Goal: Task Accomplishment & Management: Manage account settings

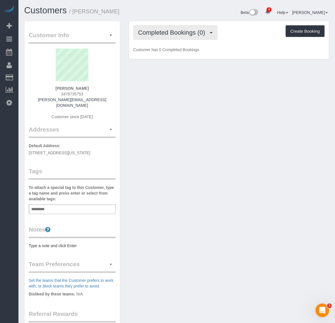
click at [189, 34] on span "Completed Bookings (0)" at bounding box center [173, 32] width 70 height 7
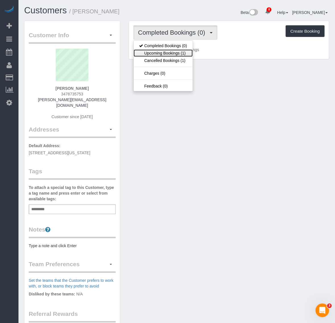
click at [173, 53] on link "Upcoming Bookings (1)" at bounding box center [163, 52] width 59 height 7
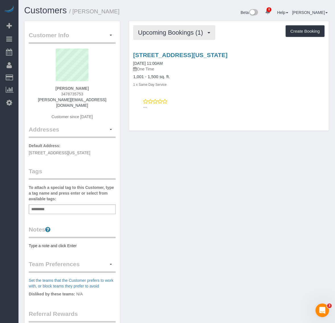
click at [183, 33] on span "Upcoming Bookings (1)" at bounding box center [172, 32] width 68 height 7
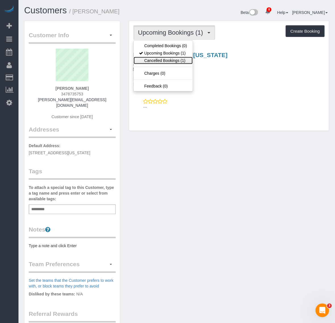
click at [162, 60] on link "Cancelled Bookings (1)" at bounding box center [163, 60] width 59 height 7
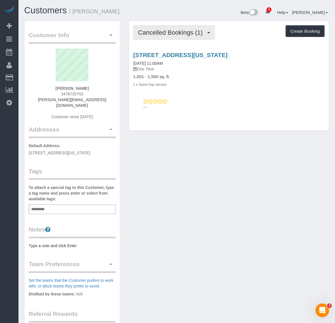
click at [177, 30] on span "Cancelled Bookings (1)" at bounding box center [171, 32] width 67 height 7
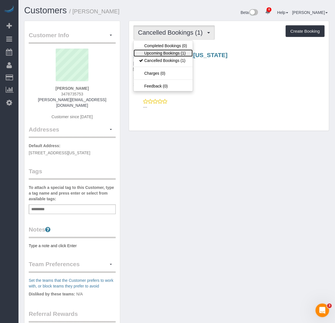
click at [172, 54] on link "Upcoming Bookings (1)" at bounding box center [163, 52] width 59 height 7
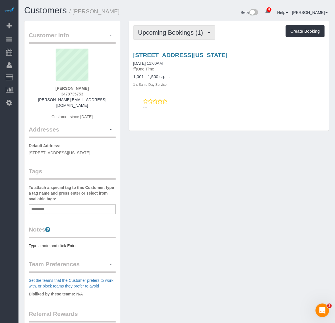
click at [194, 32] on span "Upcoming Bookings (1)" at bounding box center [172, 32] width 68 height 7
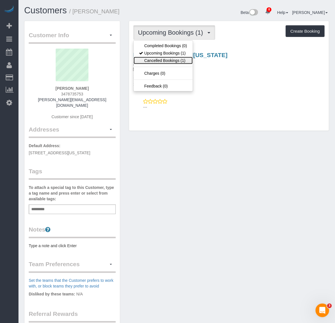
click at [178, 61] on link "Cancelled Bookings (1)" at bounding box center [163, 60] width 59 height 7
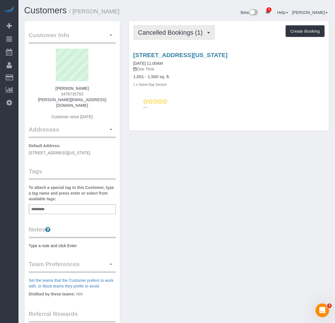
click at [176, 30] on span "Cancelled Bookings (1)" at bounding box center [171, 32] width 67 height 7
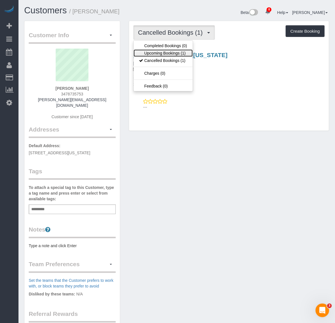
click at [173, 50] on link "Upcoming Bookings (1)" at bounding box center [163, 52] width 59 height 7
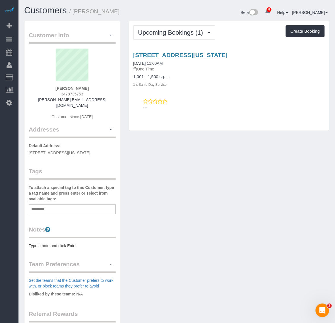
click at [225, 151] on div "Customer Info Edit Contact Info Send Message Email Preferences Special Sales Ta…" at bounding box center [176, 214] width 313 height 386
click at [180, 30] on span "Upcoming Bookings (1)" at bounding box center [172, 32] width 68 height 7
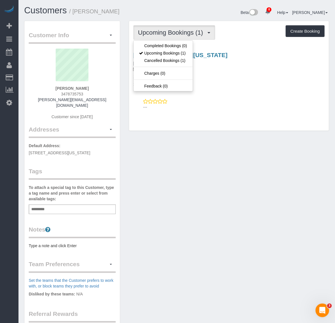
click at [316, 183] on div "Customer Info Edit Contact Info Send Message Email Preferences Special Sales Ta…" at bounding box center [176, 214] width 313 height 386
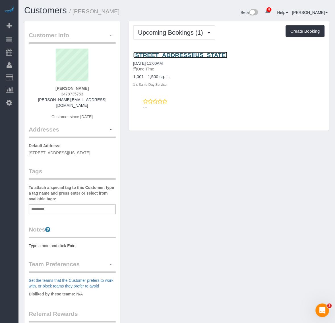
click at [158, 56] on link "232 W 260th St, New York, NY 10471" at bounding box center [180, 55] width 94 height 7
click at [108, 125] on button "button" at bounding box center [111, 129] width 10 height 9
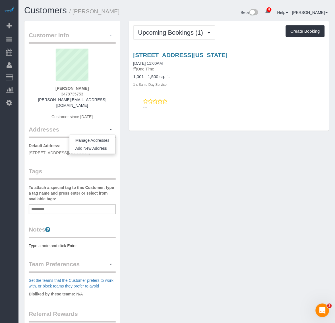
click at [108, 38] on button "button" at bounding box center [111, 35] width 10 height 9
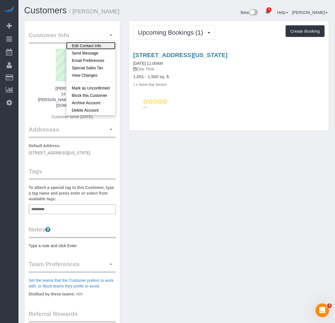
click at [96, 43] on link "Edit Contact Info" at bounding box center [90, 45] width 49 height 7
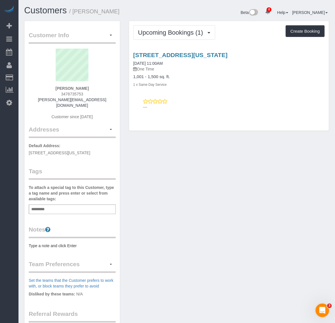
select select "NY"
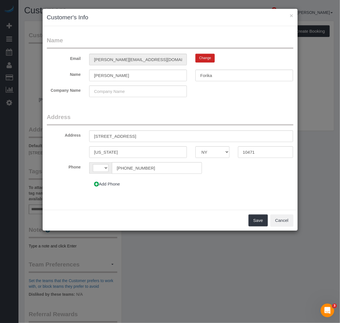
select select "string:US"
drag, startPoint x: 146, startPoint y: 135, endPoint x: 184, endPoint y: 163, distance: 46.9
click at [67, 135] on div "Address 232 w 260th st" at bounding box center [170, 136] width 255 height 12
paste input "West 260th Stree"
type input "232 West 260th Street"
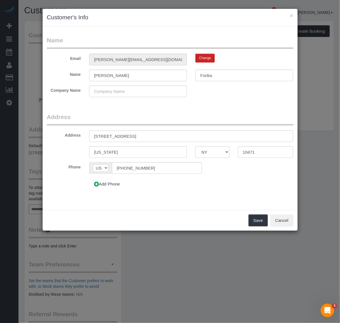
click at [210, 180] on div "Add Phone" at bounding box center [149, 184] width 128 height 12
click at [101, 66] on fieldset "Name Email esther.forika@yahoo.com Change Name Esther Forika Company Name" at bounding box center [170, 68] width 247 height 65
click at [143, 139] on input "232 West 260th Street" at bounding box center [191, 136] width 204 height 12
drag, startPoint x: 146, startPoint y: 141, endPoint x: 41, endPoint y: 139, distance: 105.2
click at [41, 139] on div "× Customer's Info Name Email esther.forika@yahoo.com Change Name Esther Forika …" at bounding box center [170, 161] width 340 height 323
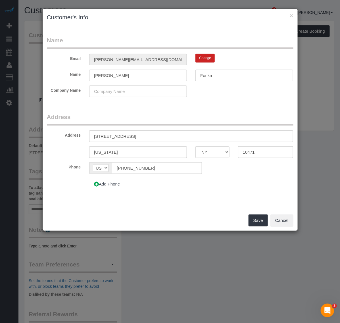
click at [176, 117] on legend "Address" at bounding box center [170, 119] width 247 height 13
click at [263, 223] on button "Save" at bounding box center [258, 221] width 19 height 12
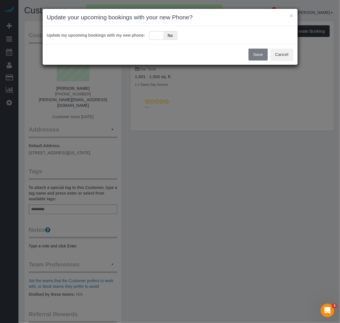
drag, startPoint x: 209, startPoint y: 19, endPoint x: 208, endPoint y: 24, distance: 4.3
click at [209, 19] on h3 "Update your upcoming bookings with your new Phone?" at bounding box center [170, 17] width 247 height 9
click at [155, 36] on div "Yes No" at bounding box center [163, 35] width 28 height 9
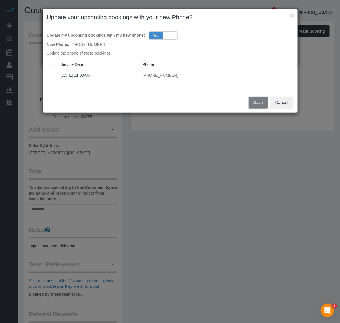
click at [260, 104] on div "Save Cancel" at bounding box center [170, 102] width 255 height 21
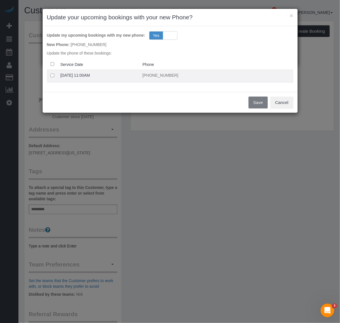
click at [49, 76] on td at bounding box center [52, 76] width 11 height 13
click at [55, 74] on td at bounding box center [52, 76] width 11 height 13
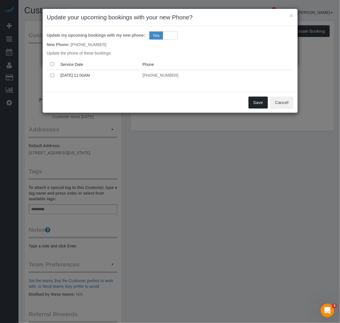
click at [257, 102] on button "Save" at bounding box center [258, 103] width 19 height 12
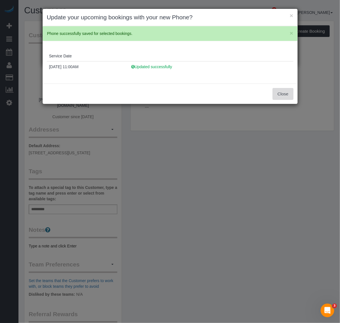
click at [283, 93] on button "Close" at bounding box center [283, 94] width 20 height 12
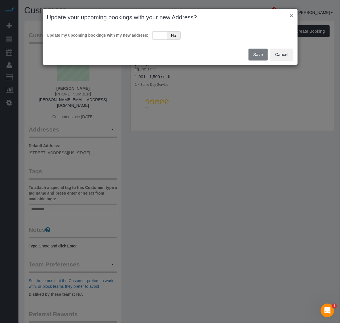
click at [293, 15] on button "×" at bounding box center [291, 16] width 3 height 6
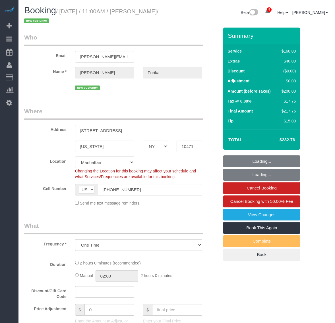
select select "NY"
select select "number:59"
select select "number:72"
select select "number:15"
select select "number:5"
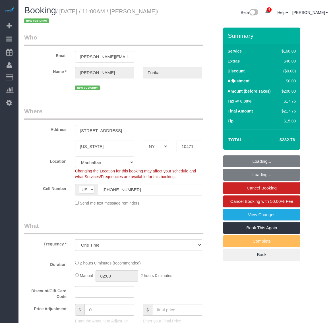
select select "object:841"
select select "string:stripe-pm_1RvWji4VGloSiKo7kX9Qp7Cw"
select select "spot1"
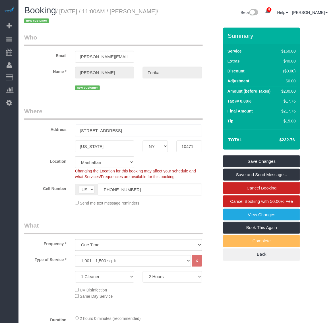
drag, startPoint x: 117, startPoint y: 129, endPoint x: 77, endPoint y: 136, distance: 40.6
click at [115, 129] on input "232 w 260th st" at bounding box center [138, 131] width 127 height 12
click at [89, 131] on input "232 w 260th st" at bounding box center [138, 131] width 127 height 12
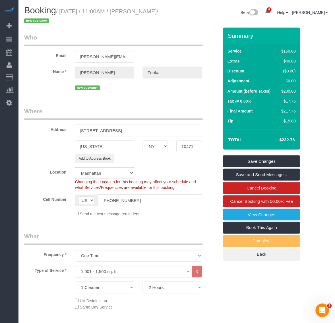
click at [111, 131] on input "232 West 260th st" at bounding box center [138, 131] width 127 height 12
drag, startPoint x: 115, startPoint y: 131, endPoint x: 111, endPoint y: 130, distance: 4.4
click at [111, 130] on input "232 West 260th st" at bounding box center [138, 131] width 127 height 12
type input "232 West 260th Street"
click at [166, 168] on div "Location Manhattan Austin Boston Bronx Brooklyn Charlotte Denver New Jersey Por…" at bounding box center [121, 178] width 203 height 23
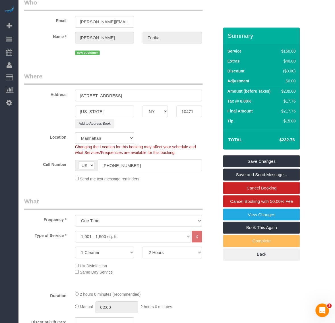
scroll to position [36, 0]
drag, startPoint x: 134, startPoint y: 93, endPoint x: 36, endPoint y: 97, distance: 98.1
click at [36, 97] on div "Address 232 West 260th Street" at bounding box center [121, 86] width 203 height 29
click at [136, 99] on input "232 West 260th Street" at bounding box center [138, 95] width 127 height 12
click at [130, 96] on input "232 West 260th Street" at bounding box center [138, 95] width 127 height 12
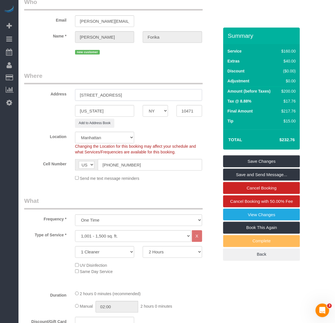
drag, startPoint x: 124, startPoint y: 97, endPoint x: 62, endPoint y: 97, distance: 61.7
click at [62, 97] on div "Address 232 West 260th Street" at bounding box center [121, 86] width 203 height 29
click at [183, 138] on div "Location Manhattan Austin Boston Bronx Brooklyn Charlotte Denver New Jersey Por…" at bounding box center [121, 143] width 203 height 23
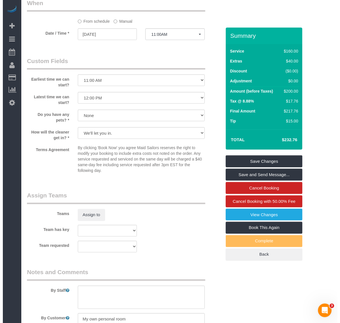
scroll to position [497, 0]
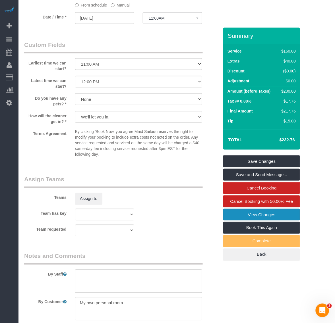
click at [279, 219] on link "View Changes" at bounding box center [261, 215] width 77 height 12
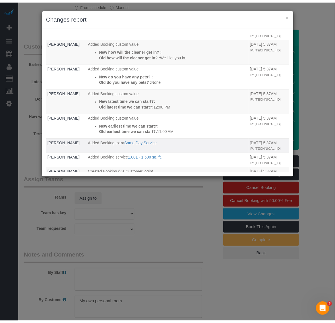
scroll to position [0, 0]
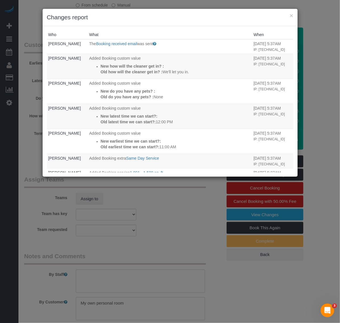
click at [207, 193] on div "× Changes report Who What When Esther Forika The Booking received email was sen…" at bounding box center [170, 161] width 340 height 323
click at [289, 14] on h3 "Changes report" at bounding box center [170, 17] width 247 height 9
click at [293, 16] on button "×" at bounding box center [291, 16] width 3 height 6
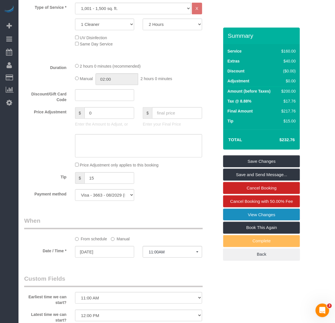
scroll to position [266, 0]
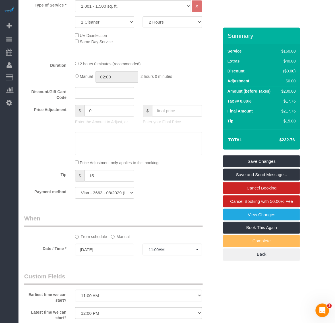
drag, startPoint x: 239, startPoint y: 297, endPoint x: 235, endPoint y: 291, distance: 7.1
click at [239, 297] on div "Who Email esther.forika@yahoo.com Name * Esther Forika new customer Where Addre…" at bounding box center [176, 192] width 305 height 860
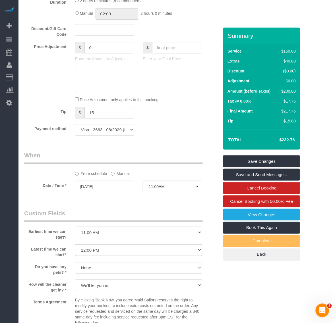
scroll to position [372, 0]
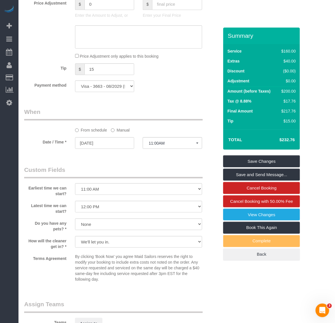
click at [240, 296] on div "Who Email esther.forika@yahoo.com Name * Esther Forika new customer Where Addre…" at bounding box center [176, 85] width 305 height 860
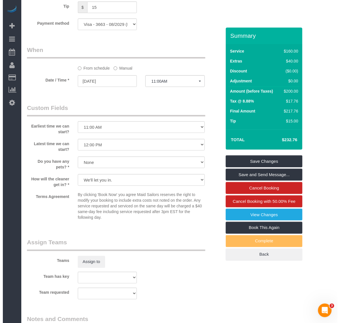
scroll to position [479, 0]
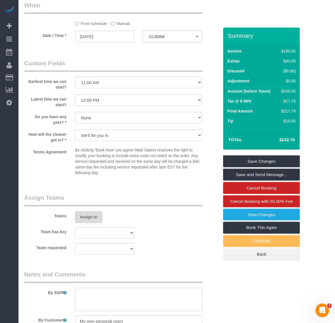
click at [94, 218] on button "Assign to" at bounding box center [88, 217] width 27 height 12
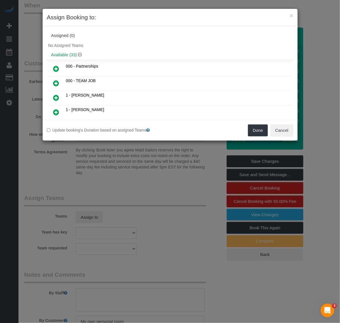
scroll to position [165, 0]
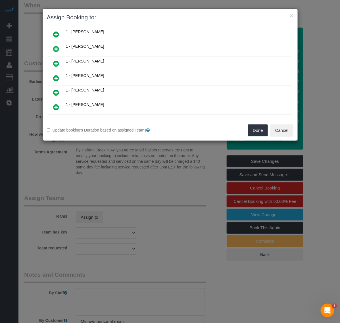
drag, startPoint x: 56, startPoint y: 78, endPoint x: 131, endPoint y: 88, distance: 75.8
click at [56, 78] on icon at bounding box center [56, 78] width 6 height 7
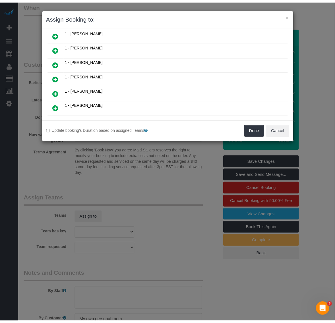
scroll to position [178, 0]
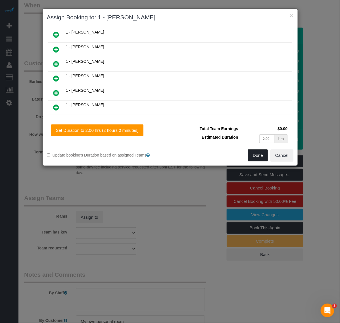
click at [262, 158] on button "Done" at bounding box center [258, 155] width 20 height 12
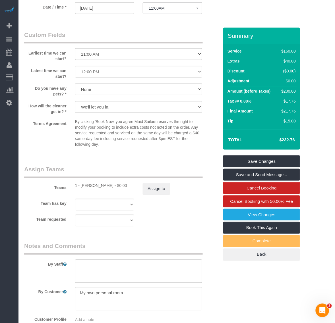
scroll to position [514, 0]
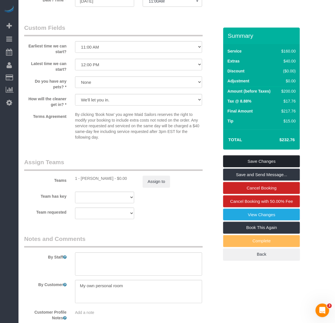
click at [277, 158] on link "Save Changes" at bounding box center [261, 161] width 77 height 12
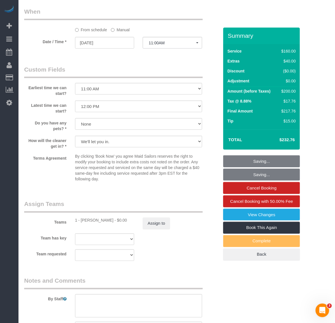
scroll to position [408, 0]
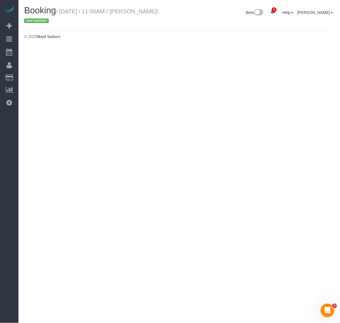
select select "NY"
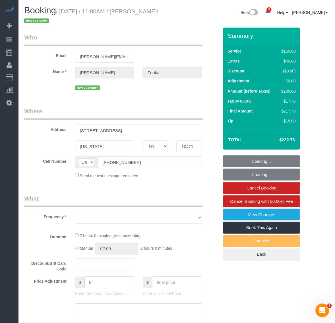
select select "number:59"
select select "number:72"
select select "number:15"
select select "number:5"
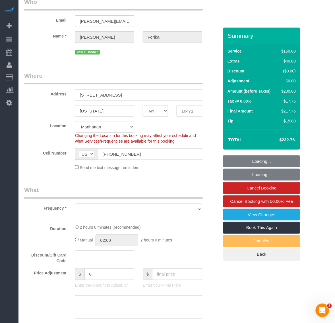
select select "string:stripe-pm_1RvWji4VGloSiKo7kX9Qp7Cw"
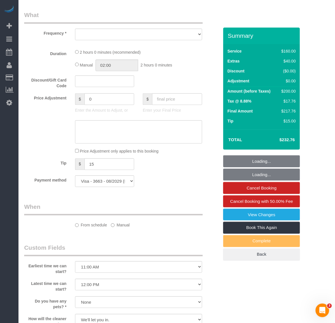
select select "object:3954"
select select "spot45"
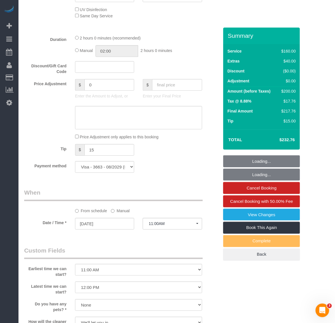
scroll to position [284, 0]
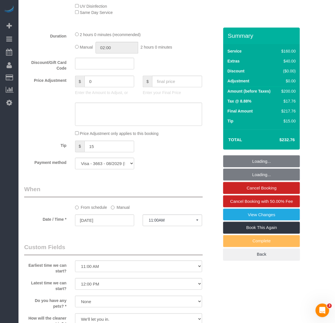
select select "object:4467"
click at [168, 217] on button "11:00AM" at bounding box center [172, 221] width 59 height 12
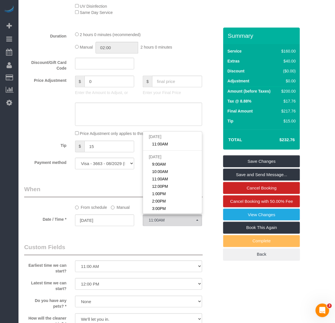
click at [122, 239] on div "Who Email esther.forika@yahoo.com Name * Esther Forika new customer Where Addre…" at bounding box center [121, 167] width 203 height 849
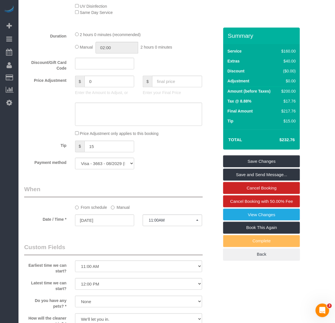
click at [122, 208] on label "Manual" at bounding box center [120, 207] width 19 height 8
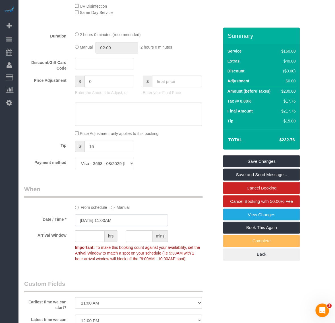
click at [125, 220] on input "08/13/2025 11:00AM" at bounding box center [121, 221] width 93 height 12
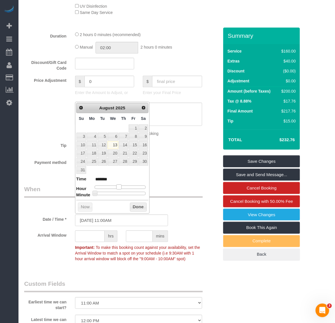
type input "08/13/2025 12:00PM"
type input "*******"
type input "08/13/2025 1:00PM"
type input "******"
type input "08/13/2025 2:00PM"
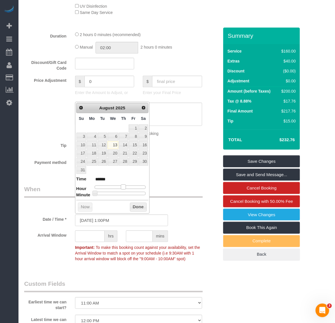
type input "******"
type input "08/13/2025 3:00PM"
type input "******"
type input "08/13/2025 2:00PM"
type input "******"
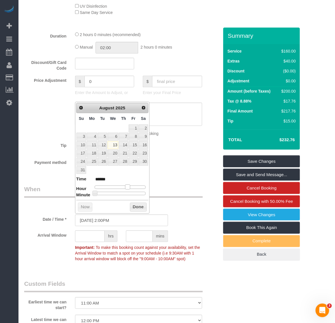
type input "08/13/2025 1:00PM"
type input "******"
type input "08/13/2025 12:00PM"
type input "*******"
type input "08/13/2025 11:00AM"
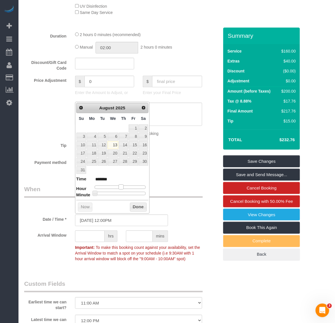
type input "*******"
type input "08/13/2025 12:00PM"
type input "*******"
drag, startPoint x: 118, startPoint y: 189, endPoint x: 121, endPoint y: 189, distance: 2.9
click at [121, 189] on span at bounding box center [121, 186] width 5 height 5
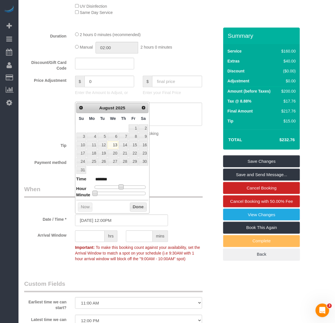
type input "08/13/2025 12:05PM"
type input "*******"
type input "08/13/2025 12:10PM"
type input "*******"
type input "08/13/2025 12:15PM"
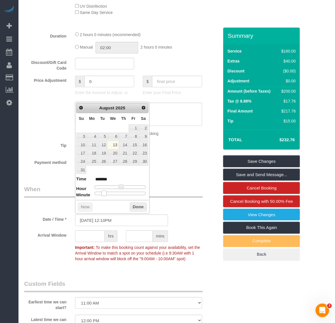
type input "*******"
type input "08/13/2025 12:20PM"
type input "*******"
type input "08/13/2025 12:25PM"
type input "*******"
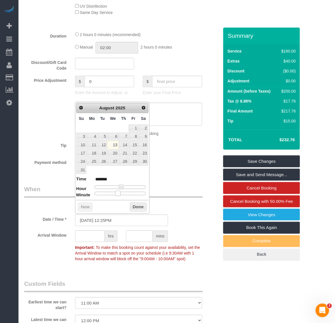
type input "[DATE] 12:30PM"
type input "*******"
drag, startPoint x: 97, startPoint y: 194, endPoint x: 123, endPoint y: 195, distance: 26.4
click at [123, 195] on span at bounding box center [122, 193] width 5 height 5
click at [141, 209] on button "Done" at bounding box center [138, 207] width 17 height 9
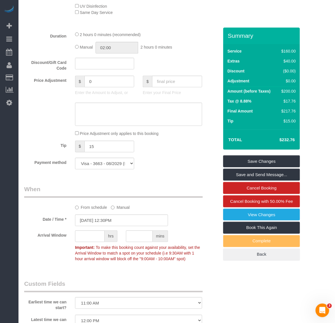
click at [186, 224] on div "Date / Time * 08/13/2025 12:30PM" at bounding box center [121, 221] width 203 height 12
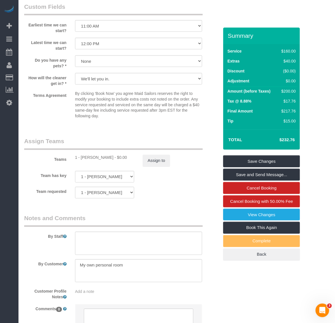
scroll to position [568, 0]
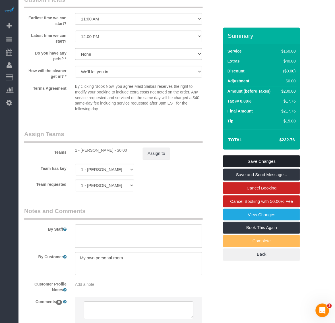
click at [270, 158] on link "Save Changes" at bounding box center [261, 161] width 77 height 12
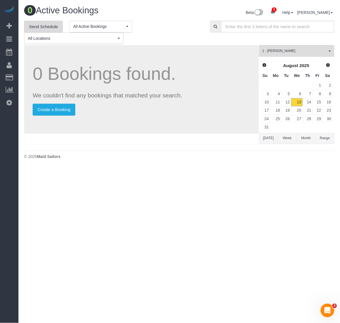
click at [54, 24] on link "Send Schedule" at bounding box center [43, 27] width 39 height 12
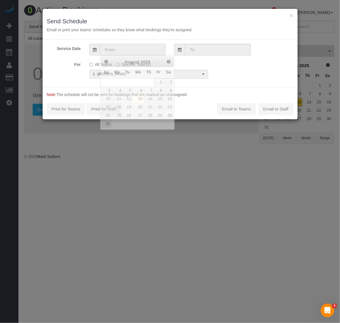
click at [136, 53] on input "text" at bounding box center [133, 50] width 66 height 12
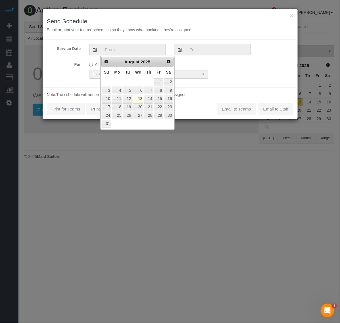
click at [233, 69] on div "For All Teams Specific Team(s) 1 - Veronica Romero Choose Team(s) * - K.J. *Ire…" at bounding box center [170, 69] width 255 height 19
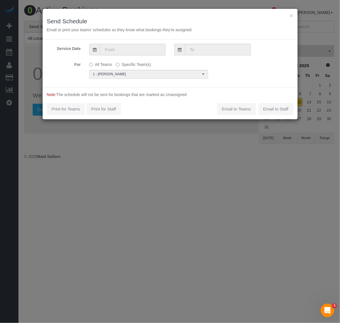
click at [147, 46] on input "text" at bounding box center [133, 50] width 66 height 12
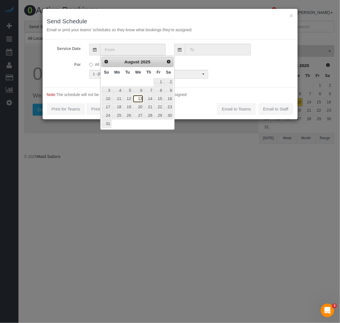
click at [142, 97] on link "13" at bounding box center [138, 99] width 11 height 8
type input "08/13/2025"
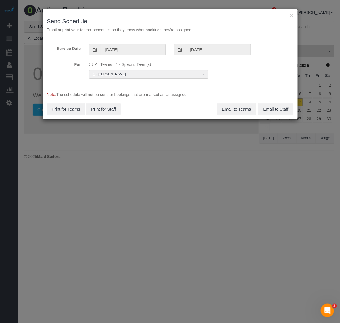
click at [239, 79] on div "Service Date 08/13/2025 08/13/2025 For All Teams Specific Team(s) 1 - Veronica …" at bounding box center [170, 64] width 255 height 48
click at [146, 76] on span "1 - Veronica Romero" at bounding box center [147, 74] width 108 height 5
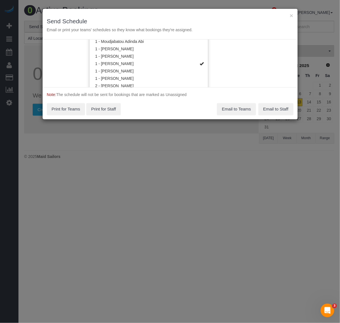
scroll to position [243, 0]
click at [144, 65] on link "1 - [PERSON_NAME]" at bounding box center [149, 63] width 119 height 7
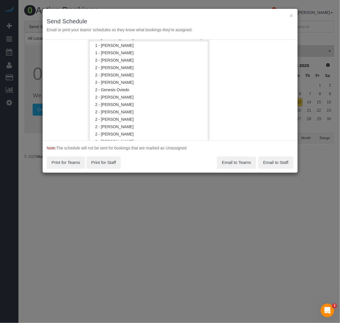
scroll to position [314, 0]
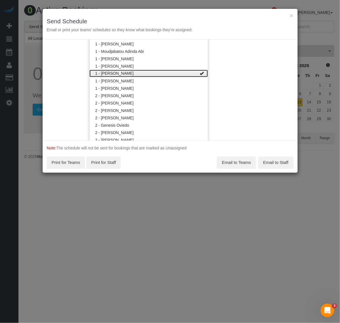
click at [105, 72] on link "1 - Veronica Romero" at bounding box center [149, 73] width 119 height 7
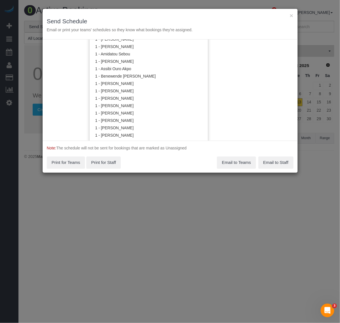
scroll to position [65, 0]
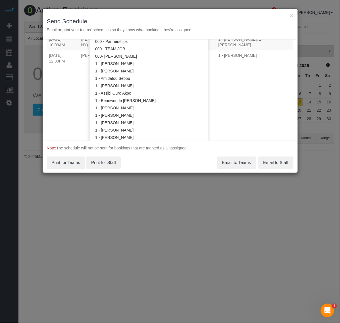
click at [252, 122] on div "Service Date 08/13/2025 08/13/2025 For All Teams Specific Team(s) 1 - Joselin C…" at bounding box center [170, 90] width 255 height 101
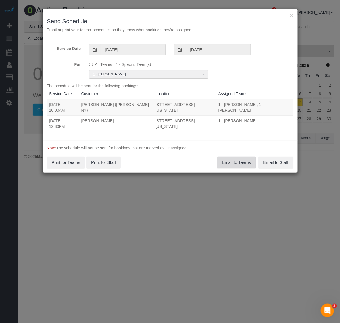
click at [235, 157] on button "Email to Teams" at bounding box center [236, 163] width 39 height 12
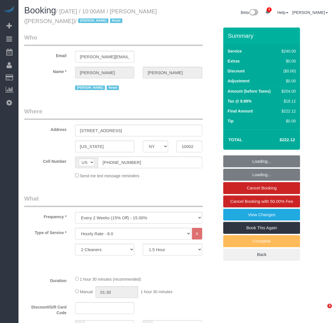
select select "NY"
select select "2"
select select "90"
select select "number:89"
select select "number:90"
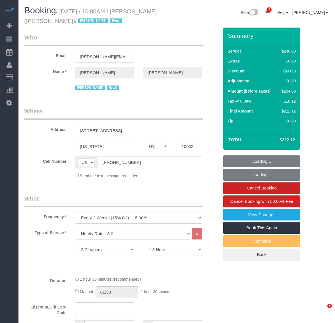
select select "number:15"
select select "number:7"
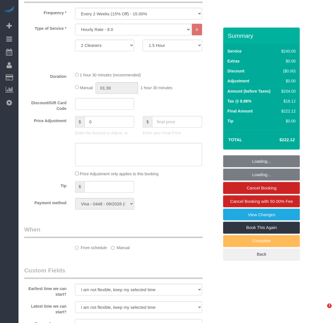
select select "spot1"
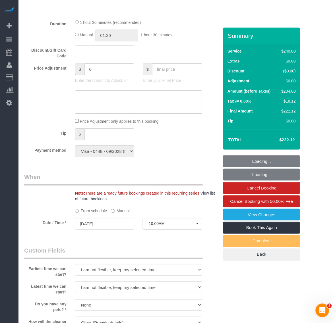
select select "object:3040"
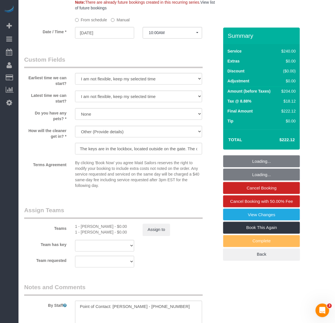
scroll to position [497, 0]
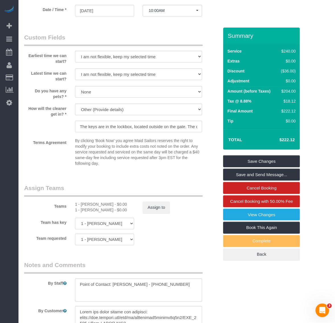
drag, startPoint x: 124, startPoint y: 211, endPoint x: 76, endPoint y: 204, distance: 48.2
click at [76, 204] on div "1 - Berdina Philistin - $0.00 1 - Veronica Romero - $0.00" at bounding box center [105, 207] width 68 height 11
drag, startPoint x: 126, startPoint y: 208, endPoint x: 74, endPoint y: 202, distance: 51.8
click at [74, 202] on div "1 - Berdina Philistin - $0.00 1 - Veronica Romero - $0.00" at bounding box center [105, 207] width 68 height 11
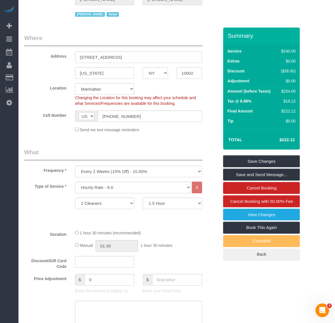
scroll to position [0, 0]
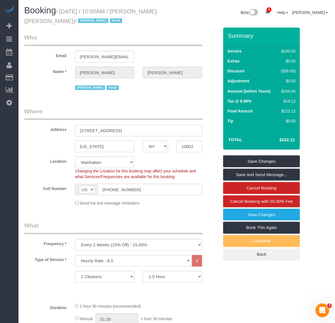
drag, startPoint x: 101, startPoint y: 132, endPoint x: 46, endPoint y: 132, distance: 54.8
click at [46, 132] on div "Address 138 Ludlow Street" at bounding box center [121, 121] width 203 height 29
click at [178, 169] on span "Changing the Location for this booking may affect your schedule and what Servic…" at bounding box center [135, 174] width 121 height 10
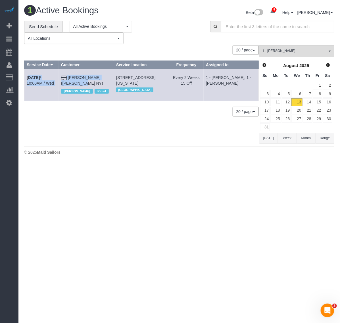
drag, startPoint x: 24, startPoint y: 76, endPoint x: 100, endPoint y: 74, distance: 75.6
click at [100, 74] on tr "Aug 13th / 10:00AM / Wed Brett Taylor (AKILA NY) Jacky Xu Retail 138 Ludlow Str…" at bounding box center [141, 85] width 234 height 32
copy tr "Aug 13th / 10:00AM / Wed Brett Taylor"
drag, startPoint x: 215, startPoint y: 81, endPoint x: 201, endPoint y: 81, distance: 13.9
click at [201, 81] on tr "Aug 13th / 10:00AM / Wed Brett Taylor (AKILA NY) Jacky Xu Retail 138 Ludlow Str…" at bounding box center [141, 85] width 234 height 32
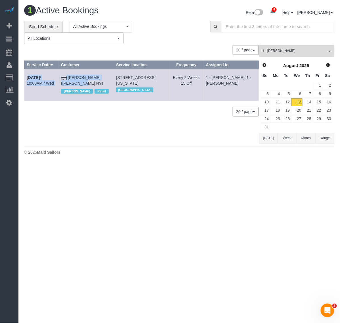
click at [237, 81] on td "1 - Veronica Romero, 1 - Berdina Philistin" at bounding box center [231, 85] width 55 height 32
drag, startPoint x: 237, startPoint y: 84, endPoint x: 204, endPoint y: 80, distance: 33.5
click at [204, 80] on td "1 - Veronica Romero, 1 - Berdina Philistin" at bounding box center [231, 85] width 55 height 32
copy td "Berdina Philistin"
drag, startPoint x: 141, startPoint y: 82, endPoint x: 110, endPoint y: 80, distance: 31.4
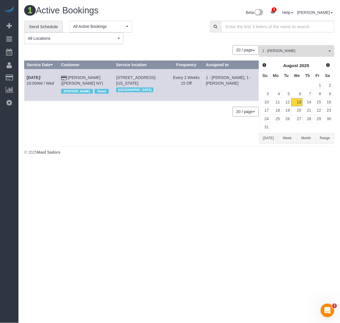
click at [114, 76] on td "138 Ludlow Street, New York, NY 10002 Manhattan" at bounding box center [141, 85] width 55 height 32
copy span "138 Ludlow Street, New York, NY 10002"
click at [51, 79] on link "Aug 13th / 10:00AM / Wed" at bounding box center [40, 80] width 27 height 10
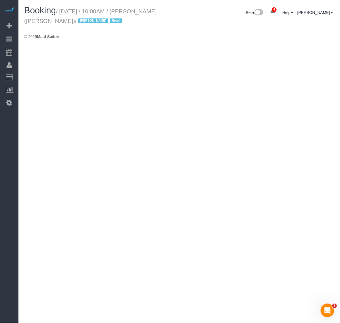
select select "NY"
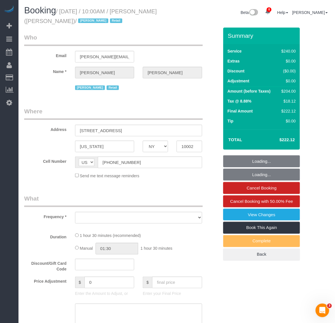
select select "number:89"
select select "number:90"
select select "number:15"
select select "number:7"
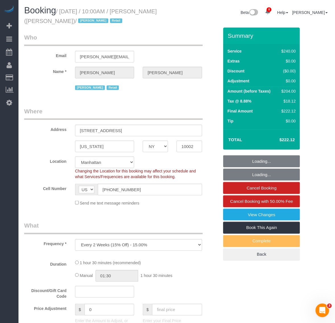
select select "object:4155"
select select "string:stripe-pm_1QIcSx4VGloSiKo7YBGSrmhK"
select select "object:4306"
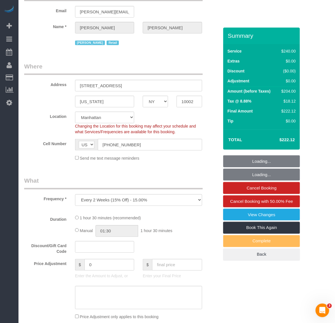
select select "2"
select select "90"
select select "spot45"
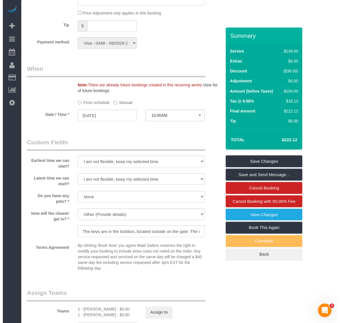
scroll to position [462, 0]
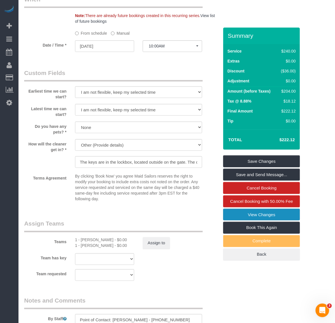
click at [269, 212] on link "View Changes" at bounding box center [261, 215] width 77 height 12
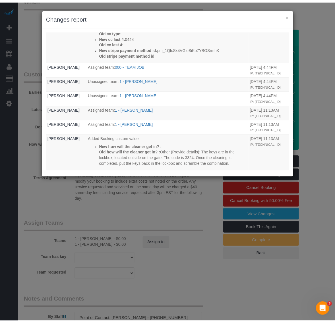
scroll to position [178, 0]
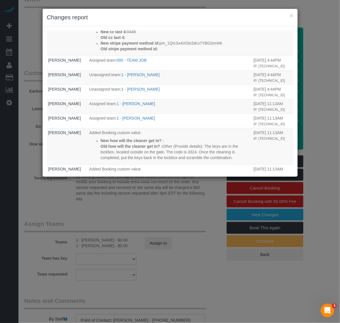
click at [288, 15] on h3 "Changes report" at bounding box center [170, 17] width 247 height 9
click at [289, 15] on h3 "Changes report" at bounding box center [170, 17] width 247 height 9
click at [291, 15] on button "×" at bounding box center [291, 16] width 3 height 6
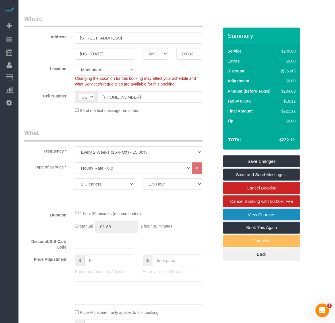
scroll to position [0, 0]
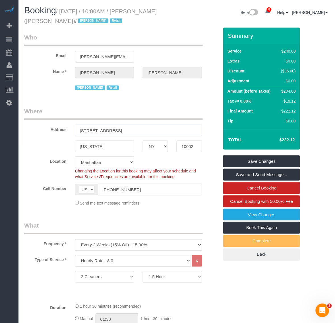
drag, startPoint x: 130, startPoint y: 132, endPoint x: 33, endPoint y: 137, distance: 96.8
click at [33, 137] on sui-booking-address "Address 138 Ludlow Street New York AK AL AR AZ CA CO CT DC DE FL GA HI IA ID IL…" at bounding box center [121, 129] width 195 height 45
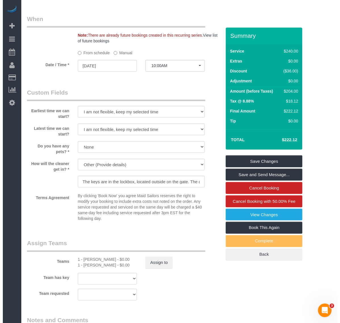
scroll to position [533, 0]
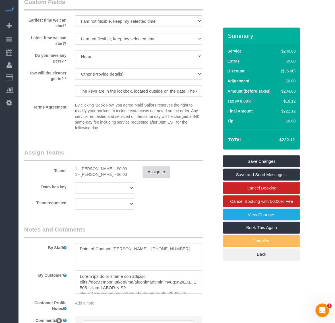
click at [161, 174] on button "Assign to" at bounding box center [156, 172] width 27 height 12
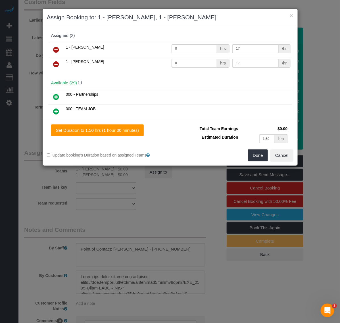
click at [59, 65] on icon at bounding box center [56, 64] width 6 height 7
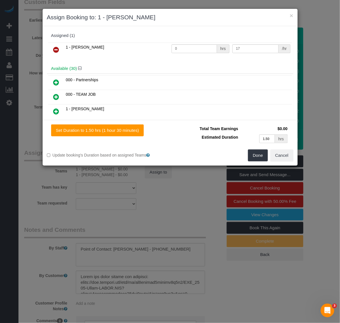
scroll to position [150, 0]
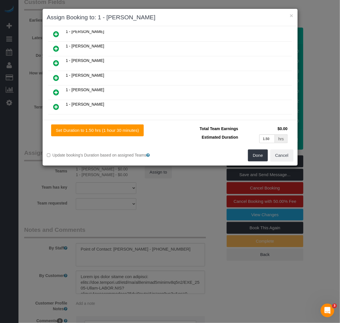
drag, startPoint x: 58, startPoint y: 76, endPoint x: 61, endPoint y: 76, distance: 3.7
click at [59, 76] on icon at bounding box center [56, 77] width 6 height 7
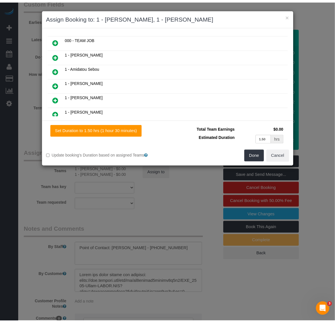
scroll to position [0, 0]
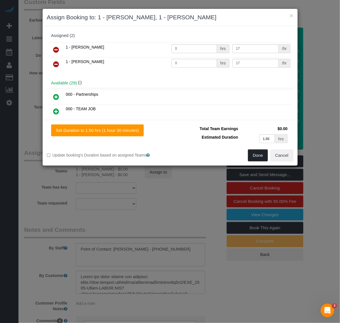
click at [259, 155] on button "Done" at bounding box center [258, 155] width 20 height 12
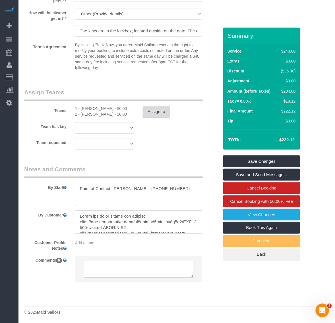
scroll to position [594, 0]
click at [219, 276] on div "Comments 0" at bounding box center [121, 271] width 203 height 32
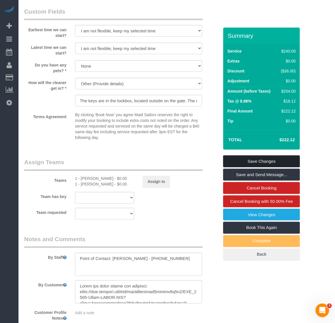
click at [266, 161] on link "Save Changes" at bounding box center [261, 161] width 77 height 12
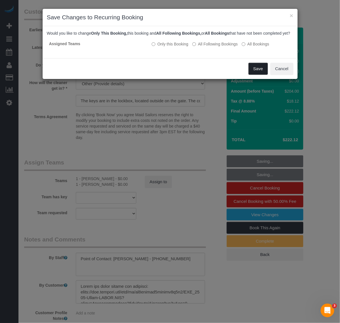
click at [255, 75] on button "Save" at bounding box center [258, 69] width 19 height 12
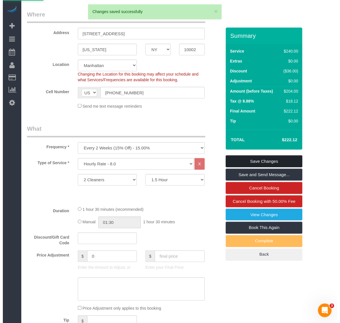
scroll to position [0, 0]
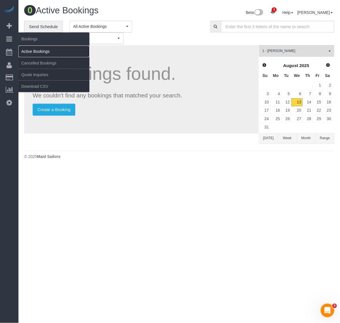
click at [36, 53] on link "Active Bookings" at bounding box center [53, 51] width 71 height 11
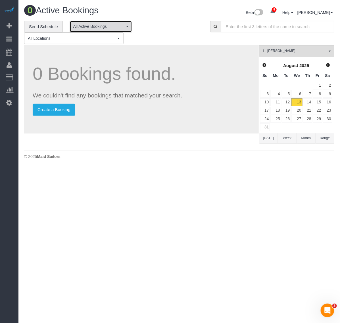
click at [113, 28] on span "All Active Bookings" at bounding box center [98, 27] width 51 height 6
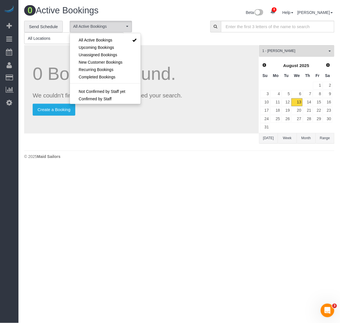
click at [163, 12] on h1 "0 Active Bookings" at bounding box center [99, 11] width 151 height 10
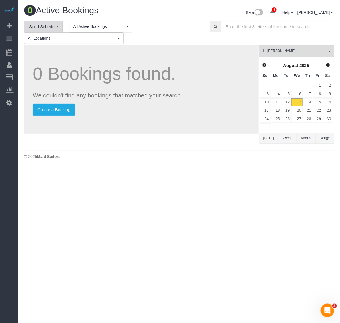
click at [62, 29] on link "Send Schedule" at bounding box center [43, 27] width 39 height 12
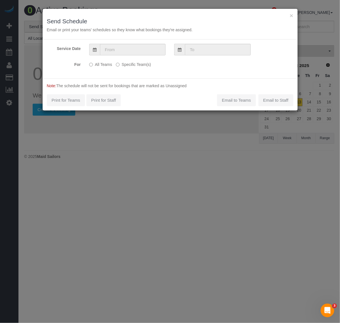
click at [127, 65] on label "Specific Team(s)" at bounding box center [133, 64] width 35 height 8
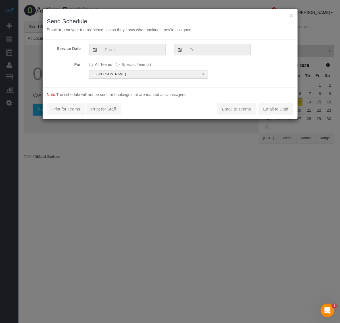
click at [142, 51] on input "text" at bounding box center [133, 50] width 66 height 12
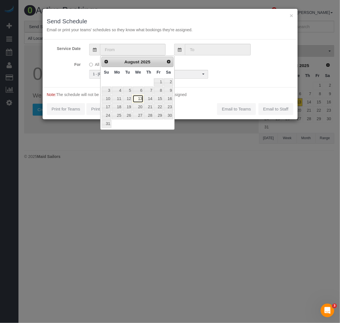
click at [137, 103] on link "13" at bounding box center [138, 99] width 11 height 8
type input "08/13/2025"
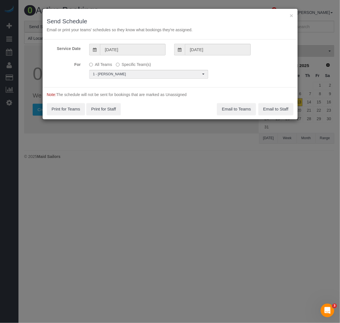
click at [197, 64] on p "All Teams Specific Team(s)" at bounding box center [148, 64] width 119 height 8
click at [195, 77] on button "1 - Veronica Romero Choose Team(s)" at bounding box center [148, 74] width 119 height 9
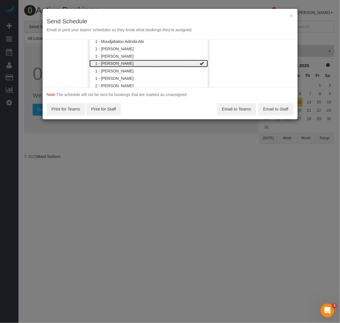
click at [176, 65] on link "1 - [PERSON_NAME]" at bounding box center [149, 63] width 119 height 7
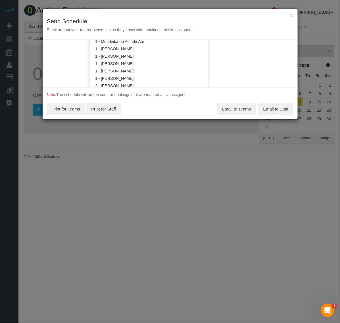
click at [249, 74] on div "Service Date 08/13/2025 08/13/2025 For All Teams Specific Team(s) Choose Team(s…" at bounding box center [170, 64] width 255 height 48
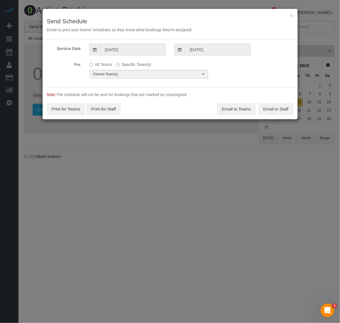
scroll to position [0, 0]
drag, startPoint x: 164, startPoint y: 69, endPoint x: 163, endPoint y: 74, distance: 5.4
click at [164, 69] on div "All Teams Specific Team(s) Choose Team(s) * - K.J. *Irene Flores - Test 0 - Lei…" at bounding box center [149, 69] width 128 height 19
click at [163, 74] on span "Choose Team(s)" at bounding box center [147, 74] width 108 height 5
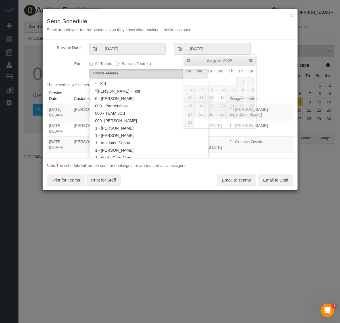
click at [227, 53] on input "08/13/2025" at bounding box center [218, 49] width 66 height 12
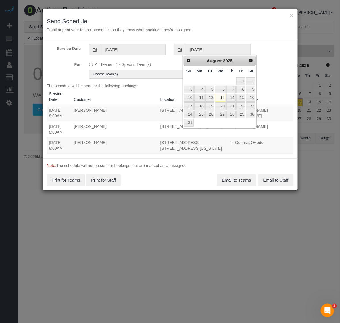
click at [265, 41] on div "Service Date 08/13/2025 08/13/2025 For All Teams Specific Team(s) Choose Team(s…" at bounding box center [170, 99] width 255 height 119
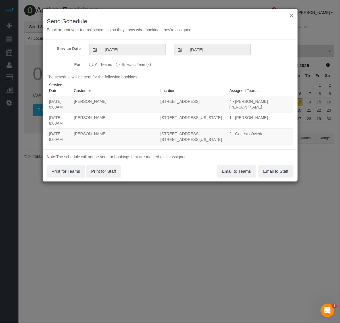
click at [290, 15] on button "×" at bounding box center [291, 16] width 3 height 6
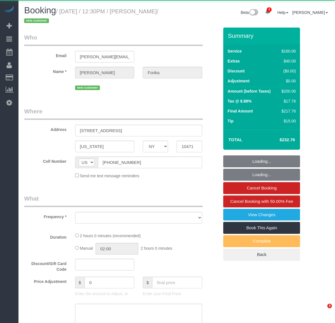
select select "NY"
select select "object:696"
select select "string:stripe-pm_1RvWji4VGloSiKo7kX9Qp7Cw"
select select "number:59"
select select "number:72"
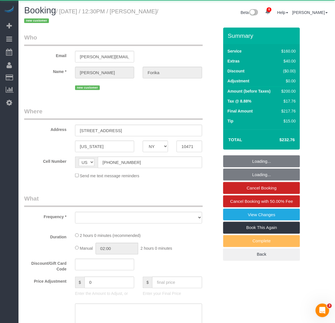
select select "number:15"
select select "number:5"
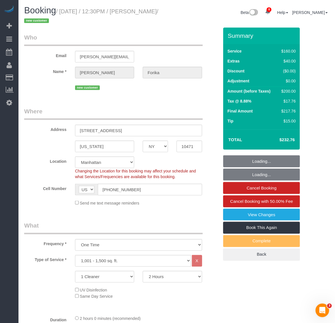
select select "object:928"
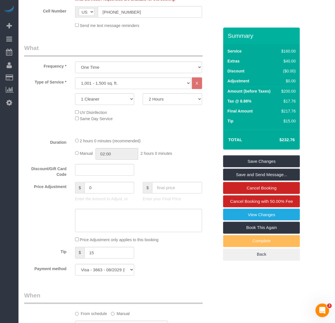
scroll to position [320, 0]
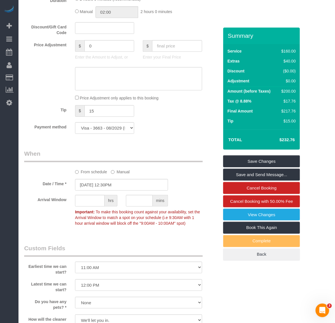
click at [181, 128] on div "Payment method Visa - 3663 - 08/2029 (Default) Add Credit Card ─────────────── …" at bounding box center [121, 128] width 203 height 12
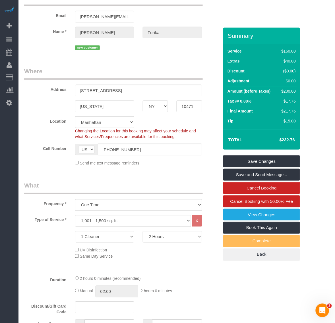
scroll to position [0, 0]
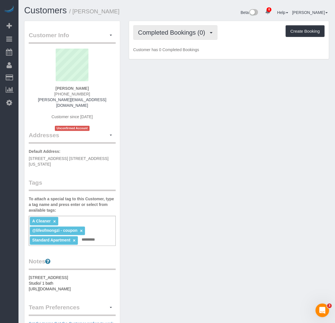
click at [187, 26] on button "Completed Bookings (0)" at bounding box center [175, 32] width 84 height 14
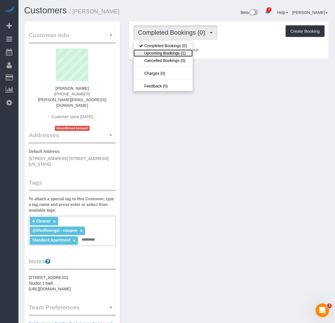
click at [179, 54] on link "Upcoming Bookings (1)" at bounding box center [163, 52] width 59 height 7
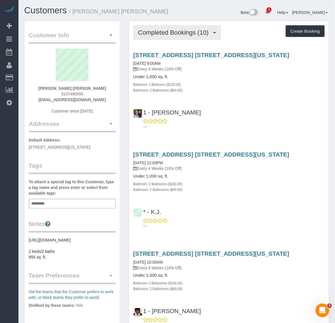
click at [208, 25] on button "Completed Bookings (10)" at bounding box center [177, 32] width 88 height 14
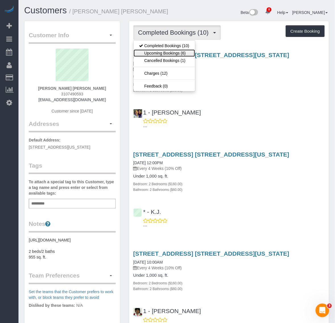
click at [175, 50] on link "Upcoming Bookings (6)" at bounding box center [164, 52] width 61 height 7
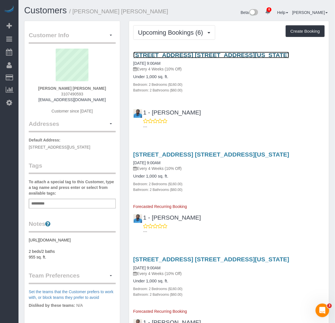
click at [174, 52] on link "[STREET_ADDRESS] [STREET_ADDRESS][US_STATE]" at bounding box center [211, 55] width 156 height 7
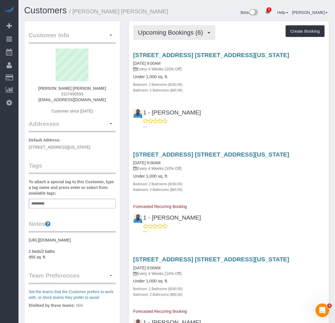
click at [181, 36] on button "Upcoming Bookings (6)" at bounding box center [174, 32] width 82 height 14
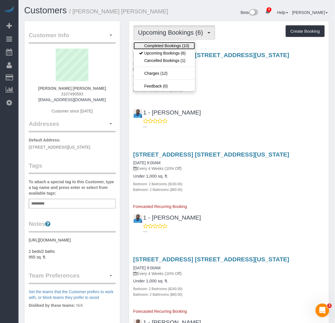
click at [175, 42] on link "Completed Bookings (10)" at bounding box center [164, 45] width 61 height 7
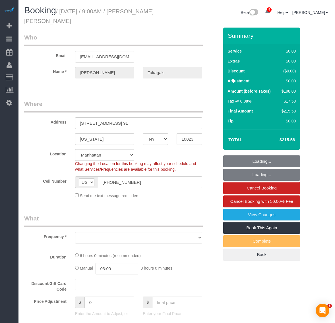
select select "NY"
select select "number:89"
select select "number:90"
select select "number:15"
select select "number:6"
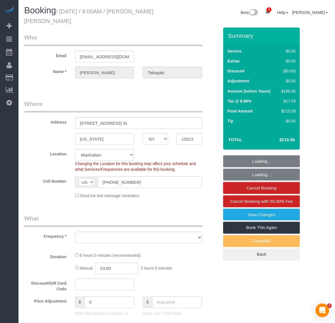
select select "object:1369"
select select "string:stripe-pm_1Pv42p4VGloSiKo7AW19V9U9"
select select "spot1"
select select "2"
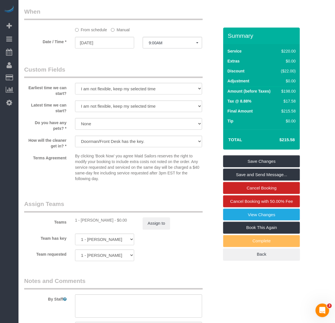
scroll to position [568, 0]
drag, startPoint x: 122, startPoint y: 219, endPoint x: 76, endPoint y: 220, distance: 46.3
click at [76, 220] on div "1 - [PERSON_NAME] - $0.00" at bounding box center [104, 220] width 59 height 6
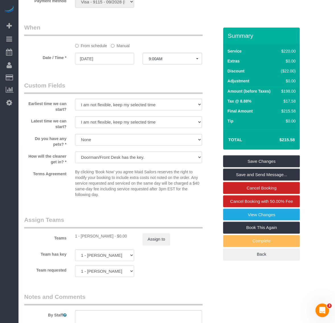
scroll to position [604, 0]
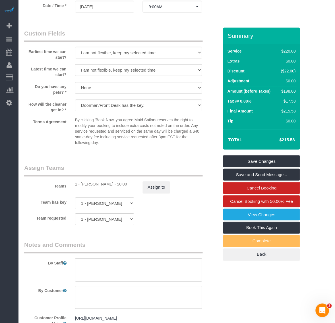
click at [121, 188] on div "Teams 1 - Noufoh Sodandji - $0.00 Assign to" at bounding box center [121, 179] width 203 height 30
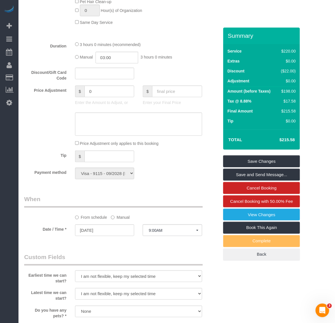
scroll to position [391, 0]
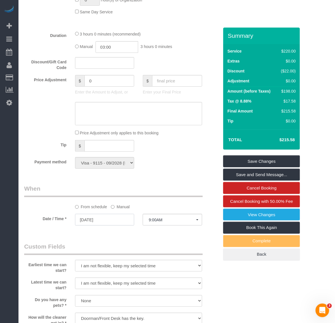
click at [116, 223] on input "[DATE]" at bounding box center [104, 220] width 59 height 12
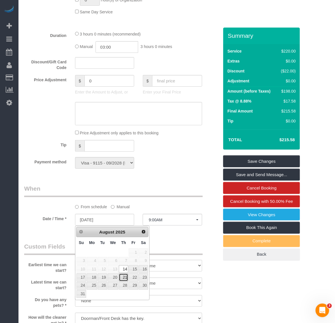
click at [126, 278] on link "21" at bounding box center [123, 278] width 9 height 8
type input "[DATE]"
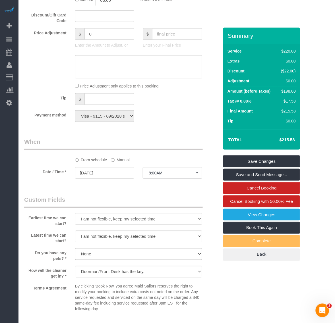
scroll to position [533, 0]
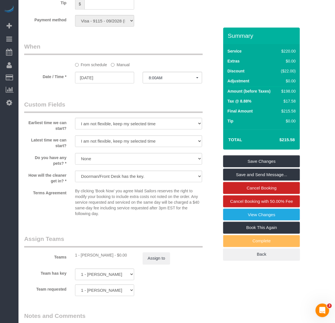
drag, startPoint x: 80, startPoint y: 255, endPoint x: 110, endPoint y: 258, distance: 30.0
click at [110, 258] on div "1 - [PERSON_NAME] - $0.00" at bounding box center [104, 256] width 59 height 6
copy div "[PERSON_NAME]"
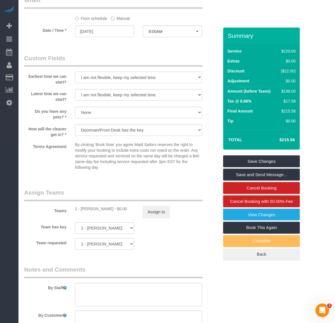
scroll to position [559, 0]
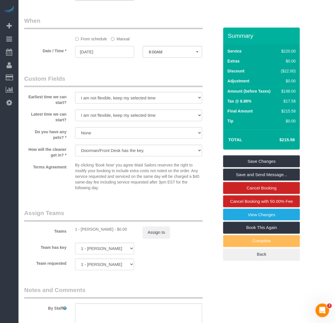
click at [116, 48] on input "[DATE]" at bounding box center [104, 52] width 59 height 12
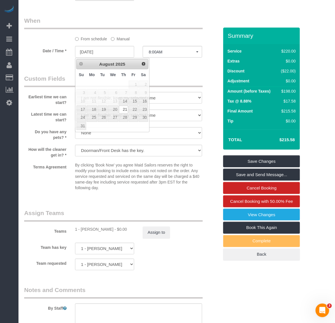
click at [165, 75] on legend "Custom Fields" at bounding box center [113, 80] width 178 height 13
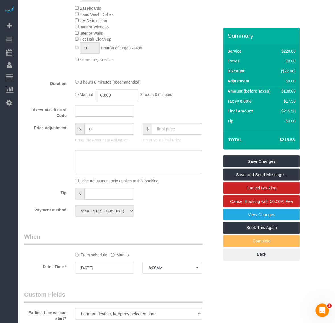
scroll to position [426, 0]
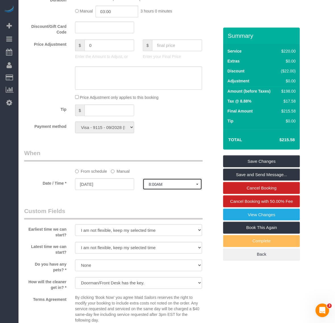
click at [165, 185] on span "8:00AM" at bounding box center [172, 184] width 47 height 5
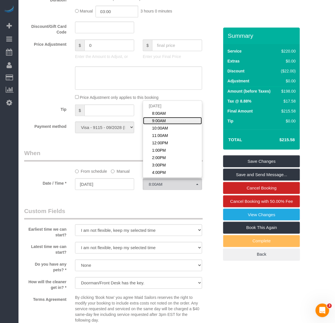
drag, startPoint x: 169, startPoint y: 124, endPoint x: 149, endPoint y: 162, distance: 42.7
click at [168, 124] on link "9:00AM" at bounding box center [172, 120] width 59 height 7
select select "spot55"
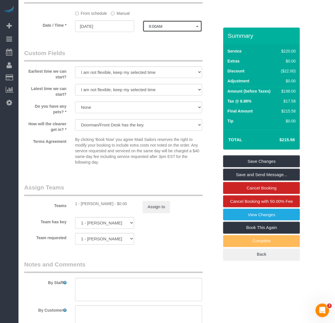
scroll to position [604, 0]
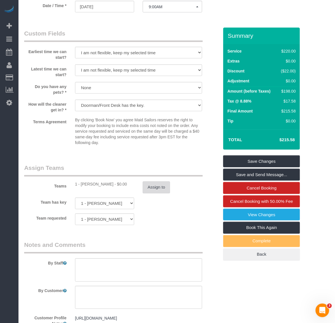
click at [156, 192] on button "Assign to" at bounding box center [156, 188] width 27 height 12
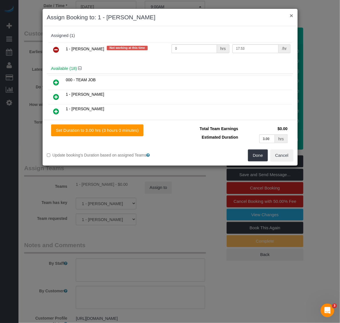
click at [291, 13] on button "×" at bounding box center [291, 16] width 3 height 6
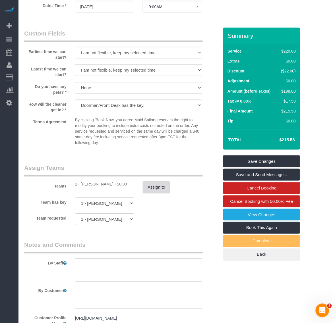
click at [156, 190] on button "Assign to" at bounding box center [156, 188] width 27 height 12
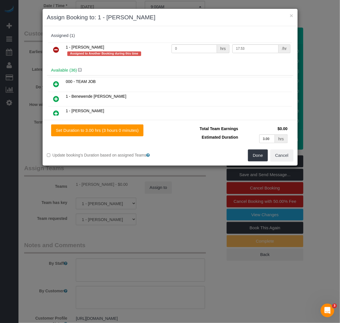
click at [56, 50] on icon at bounding box center [56, 49] width 6 height 7
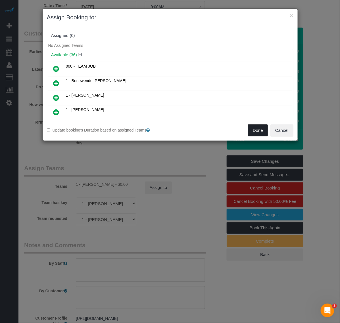
click at [259, 132] on button "Done" at bounding box center [258, 130] width 20 height 12
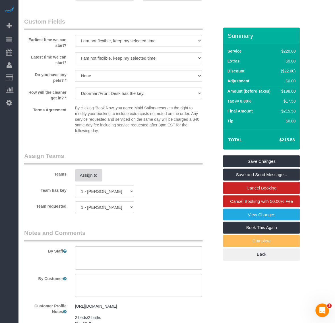
scroll to position [523, 0]
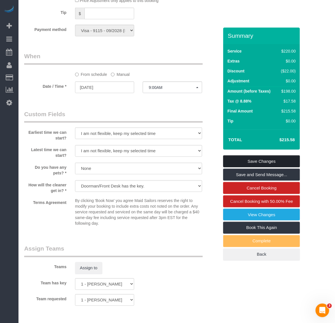
click at [267, 161] on link "Save Changes" at bounding box center [261, 161] width 77 height 12
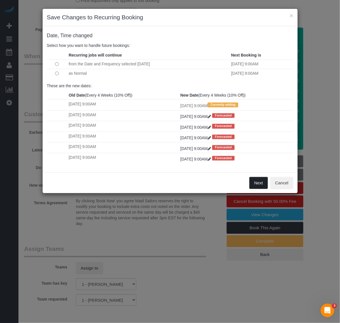
click at [261, 186] on button "Next" at bounding box center [259, 183] width 18 height 12
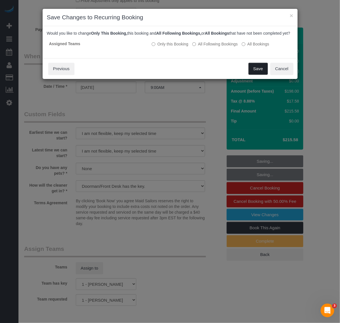
click at [257, 75] on button "Save" at bounding box center [258, 69] width 19 height 12
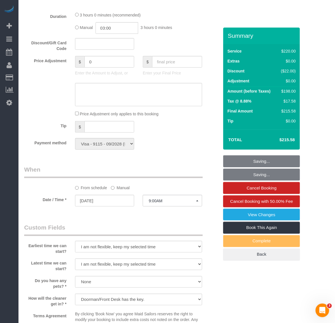
scroll to position [310, 0]
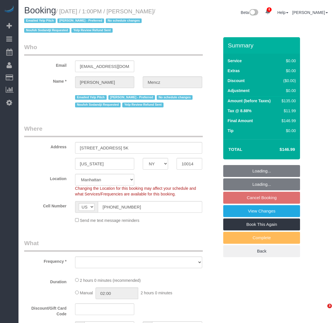
select select "NY"
select select "object:1881"
select select "spot4"
select select "number:89"
select select "number:74"
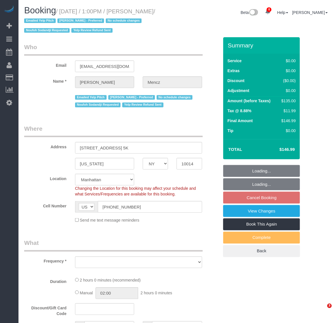
select select "number:15"
select select "number:5"
select select "number:21"
select select "1"
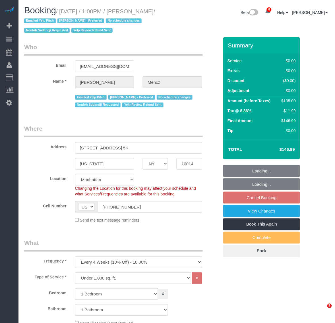
select select "object:2575"
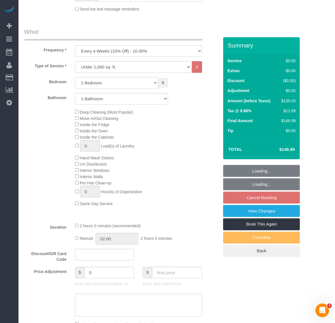
select select "1"
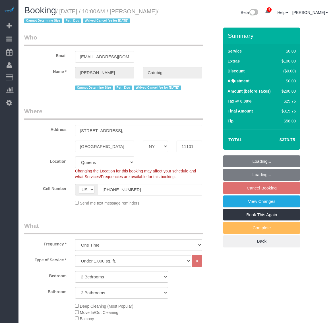
select select "NY"
select select "2"
select select "string:stripe-pm_1RQ6JD4VGloSiKo7RgOZHVBj"
select select "spot1"
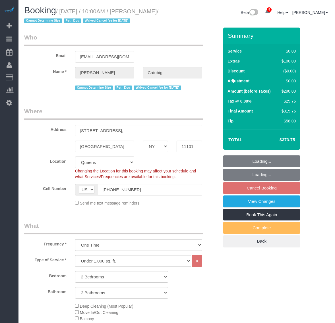
select select "number:89"
select select "number:72"
select select "number:13"
select select "number:6"
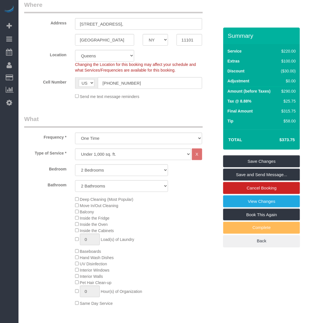
scroll to position [142, 0]
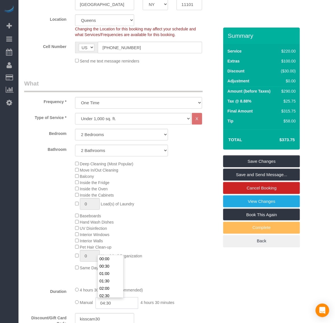
click at [98, 303] on input "04:30" at bounding box center [116, 304] width 43 height 12
click at [192, 262] on div "Deep Cleaning (Most Popular) Move In/Out Cleaning Balcony Inside the Fridge Ins…" at bounding box center [147, 216] width 152 height 110
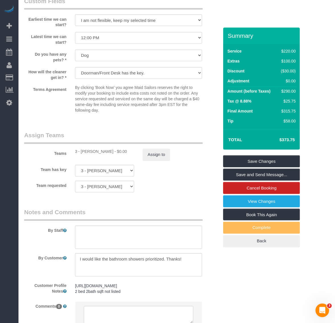
scroll to position [697, 0]
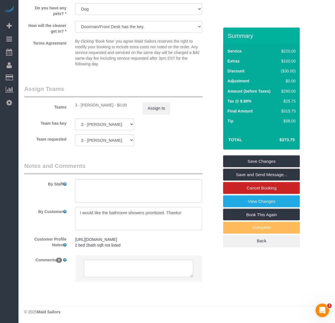
drag, startPoint x: 180, startPoint y: 209, endPoint x: 75, endPoint y: 208, distance: 104.9
click at [75, 208] on textarea at bounding box center [138, 218] width 127 height 23
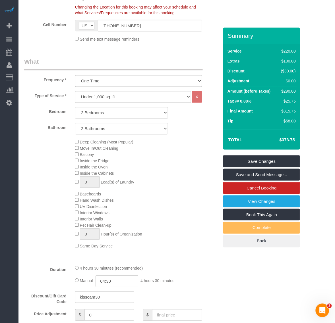
scroll to position [0, 0]
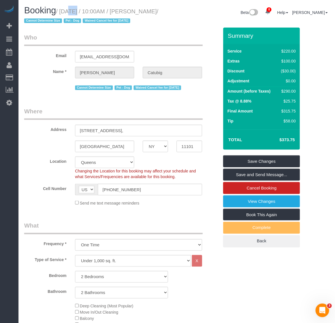
drag, startPoint x: 60, startPoint y: 11, endPoint x: 67, endPoint y: 11, distance: 6.8
click at [67, 11] on small "/ [DATE] / 10:00AM / [PERSON_NAME] / Cannot Determine Size Pet - Dog Waived Can…" at bounding box center [91, 16] width 134 height 16
click at [61, 11] on small "/ [DATE] / 10:00AM / [PERSON_NAME] / Cannot Determine Size Pet - Dog Waived Can…" at bounding box center [91, 16] width 134 height 16
click at [62, 11] on small "/ [DATE] / 10:00AM / [PERSON_NAME] / Cannot Determine Size Pet - Dog Waived Can…" at bounding box center [91, 16] width 134 height 16
drag, startPoint x: 62, startPoint y: 11, endPoint x: 148, endPoint y: 9, distance: 86.4
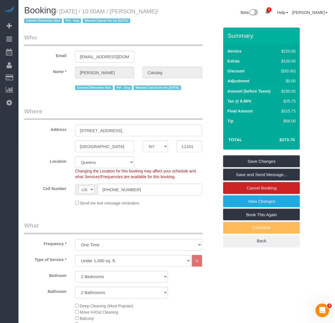
click at [148, 9] on small "/ [DATE] / 10:00AM / [PERSON_NAME] / Cannot Determine Size Pet - Dog Waived Can…" at bounding box center [91, 16] width 134 height 16
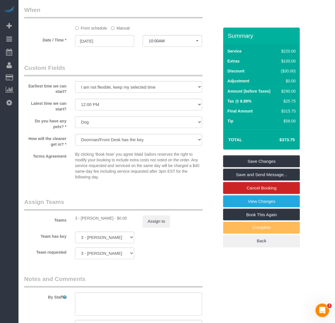
scroll to position [604, 0]
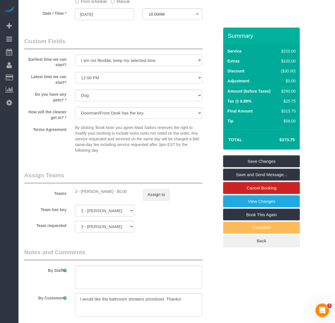
drag, startPoint x: 82, startPoint y: 192, endPoint x: 113, endPoint y: 191, distance: 30.7
click at [113, 191] on div "3 - Geraldin Bastidas - $0.00" at bounding box center [104, 192] width 59 height 6
copy div "Geraldin Bastidas"
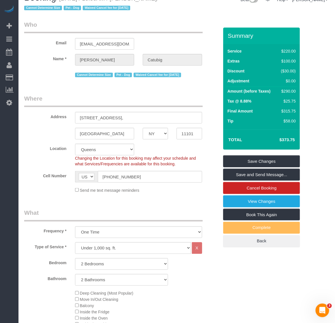
scroll to position [0, 0]
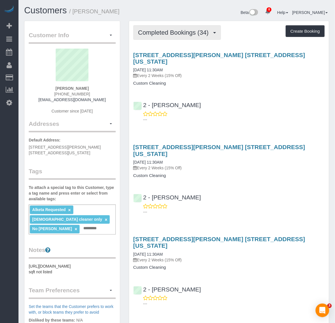
click at [191, 30] on span "Completed Bookings (34)" at bounding box center [174, 32] width 73 height 7
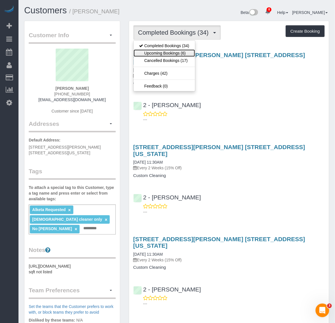
click at [180, 51] on link "Upcoming Bookings (6)" at bounding box center [164, 52] width 61 height 7
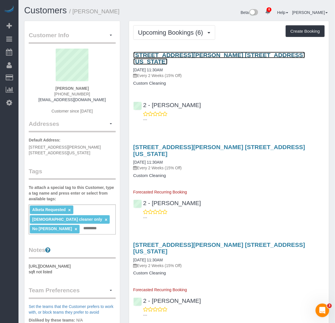
click at [171, 53] on link "105 Duane Street, Apt. 30e, New York,, NY 10007" at bounding box center [219, 58] width 172 height 13
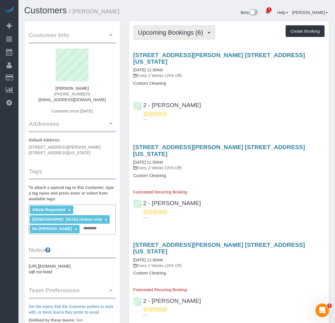
click at [165, 31] on span "Upcoming Bookings (6)" at bounding box center [172, 32] width 68 height 7
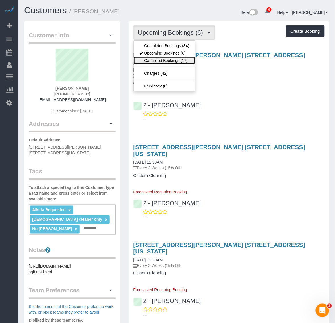
click at [183, 63] on link "Cancelled Bookings (17)" at bounding box center [164, 60] width 61 height 7
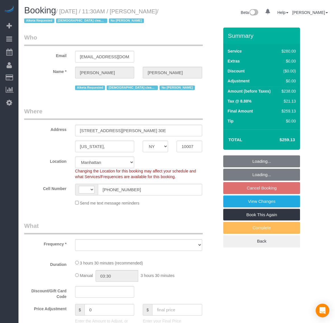
select select "NY"
select select "number:89"
select select "number:90"
select select "number:15"
select select "number:5"
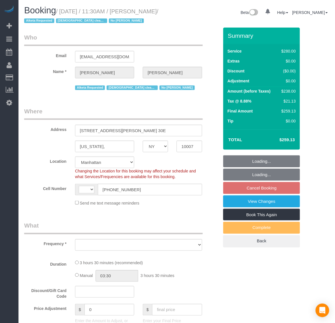
select select "string:stripe-pm_1Q2zBZ4VGloSiKo7CHxVeRVv"
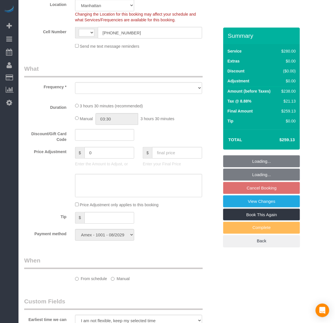
select select "string:[GEOGRAPHIC_DATA]"
select select "object:861"
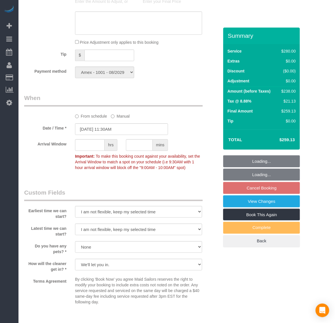
select select "210"
select select "object:1417"
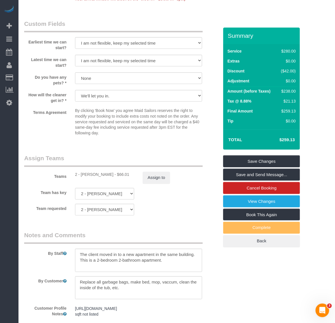
scroll to position [553, 0]
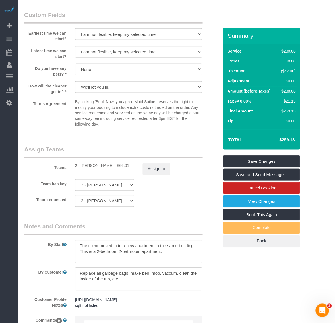
click at [181, 209] on fieldset "Assign Teams Teams 2 - Alketa Tomaj - $66.01 Assign to Team has key 2 - Alketa …" at bounding box center [121, 179] width 195 height 66
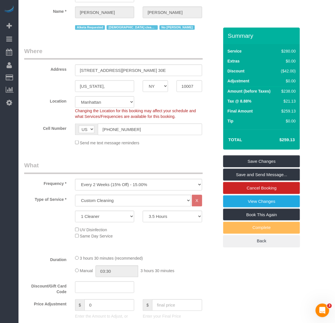
scroll to position [0, 0]
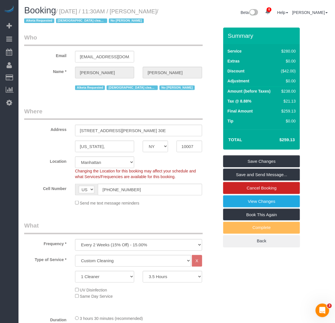
drag, startPoint x: 75, startPoint y: 87, endPoint x: 108, endPoint y: 88, distance: 33.0
click at [108, 88] on div "Alketa Requested Female cleaner only No Johnna Townes" at bounding box center [138, 87] width 127 height 9
drag, startPoint x: 62, startPoint y: 11, endPoint x: 164, endPoint y: 11, distance: 102.0
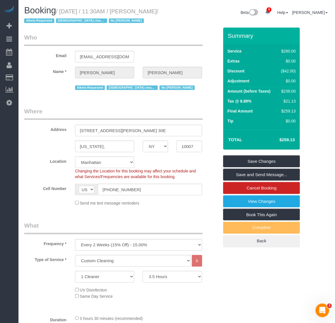
click at [164, 11] on h1 "Booking / August 15, 2025 / 11:30AM / Nicole Canales / Alketa Requested Female …" at bounding box center [98, 15] width 148 height 19
copy small "August 15, 2025 / 11:30AM / Nicole"
drag, startPoint x: 76, startPoint y: 86, endPoint x: 105, endPoint y: 87, distance: 29.6
click at [105, 87] on div "Alketa Requested Female cleaner only No Johnna Townes" at bounding box center [138, 87] width 127 height 9
copy span "Alketa Requested"
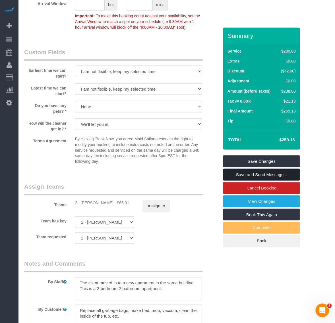
scroll to position [533, 0]
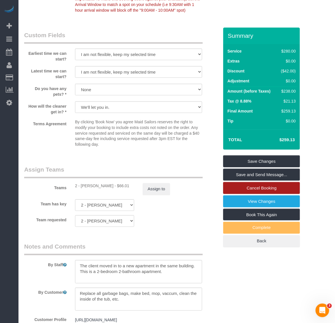
click at [242, 185] on link "Cancel Booking" at bounding box center [261, 188] width 77 height 12
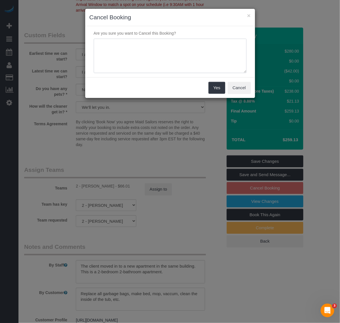
click at [159, 59] on textarea at bounding box center [170, 56] width 153 height 35
click at [243, 90] on button "Cancel" at bounding box center [239, 88] width 23 height 12
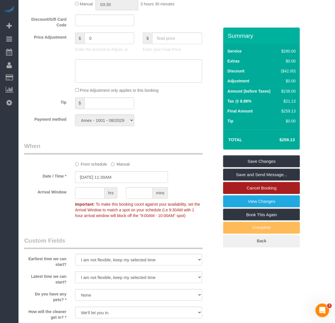
scroll to position [320, 0]
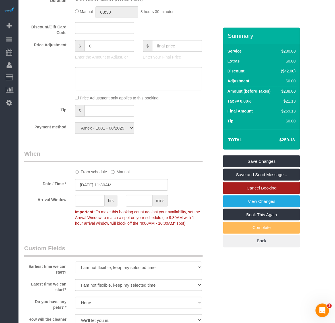
click at [262, 187] on link "Cancel Booking" at bounding box center [261, 188] width 77 height 12
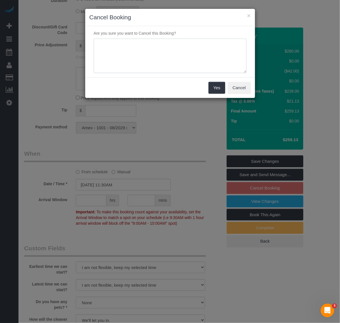
click at [188, 58] on textarea at bounding box center [170, 56] width 153 height 35
type textarea "Customer requested"
click at [218, 90] on button "Yes" at bounding box center [217, 88] width 16 height 12
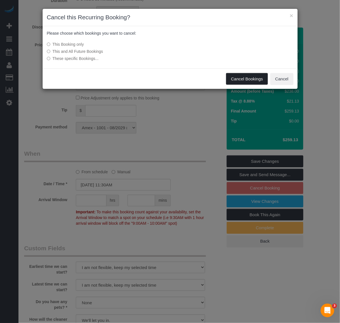
click at [244, 77] on button "Cancel Bookings" at bounding box center [247, 79] width 42 height 12
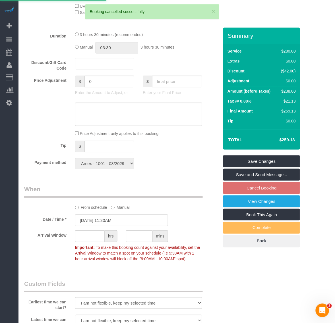
scroll to position [252, 0]
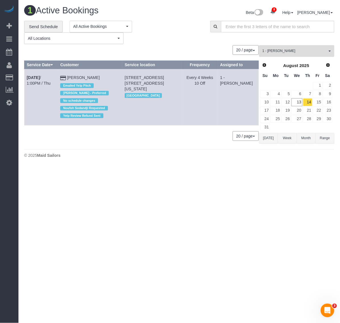
click at [306, 51] on span "1 - Noufoh Sodandji" at bounding box center [295, 51] width 65 height 5
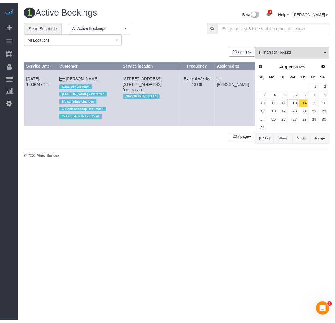
scroll to position [215, 0]
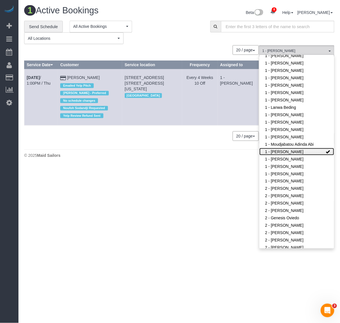
click at [326, 153] on span at bounding box center [328, 152] width 4 height 4
click at [169, 26] on div "**********" at bounding box center [113, 33] width 178 height 24
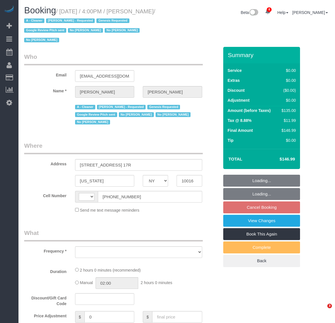
select select "NY"
select select "string:[GEOGRAPHIC_DATA]"
select select "object:2157"
select select "spot5"
select select "number:89"
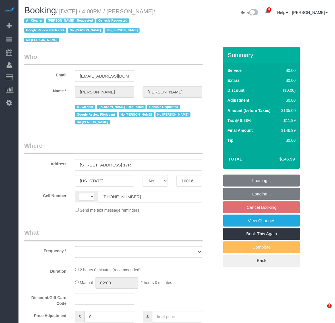
select select "number:90"
select select "number:15"
select select "number:6"
select select "number:21"
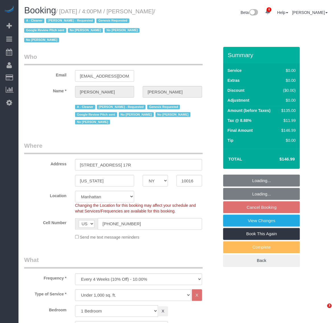
select select "string:stripe-pm_1Ju1nr4VGloSiKo76yscob3j"
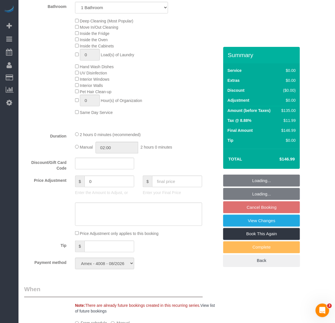
select select "1"
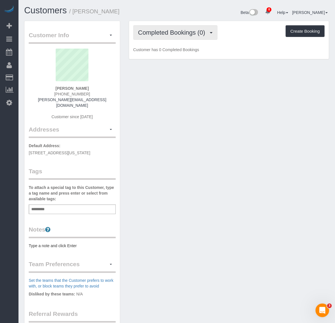
click at [197, 33] on span "Completed Bookings (0)" at bounding box center [173, 32] width 70 height 7
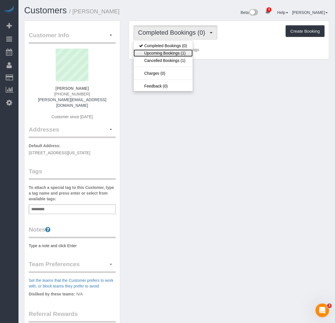
click at [182, 52] on link "Upcoming Bookings (1)" at bounding box center [163, 52] width 59 height 7
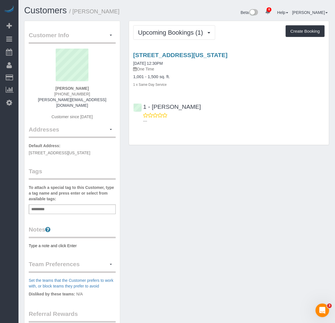
click at [271, 188] on div "Customer Info Edit Contact Info Send Message Email Preferences Special Sales Ta…" at bounding box center [176, 214] width 313 height 386
